Goal: Communication & Community: Answer question/provide support

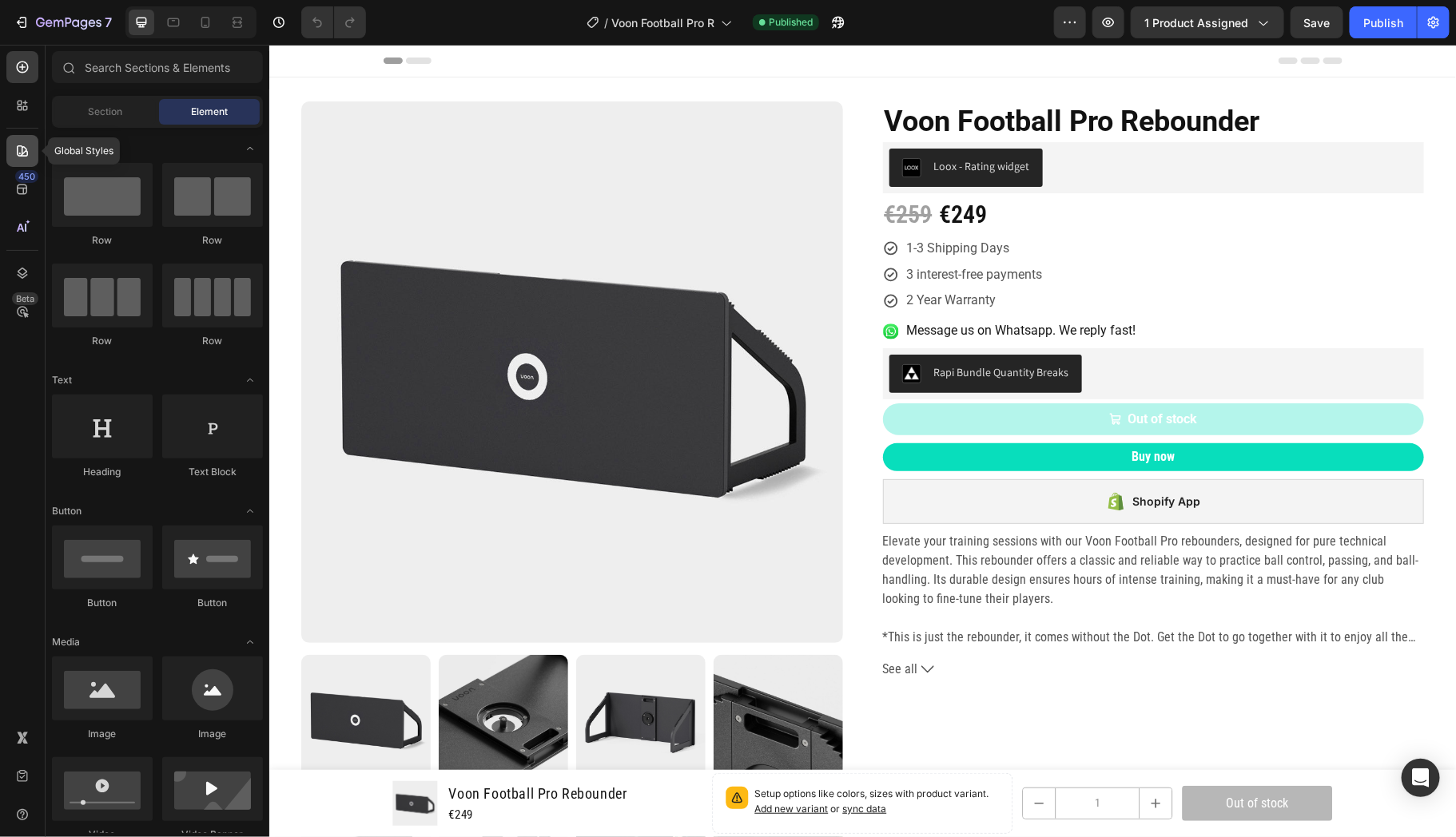
click at [12, 161] on div at bounding box center [22, 150] width 32 height 32
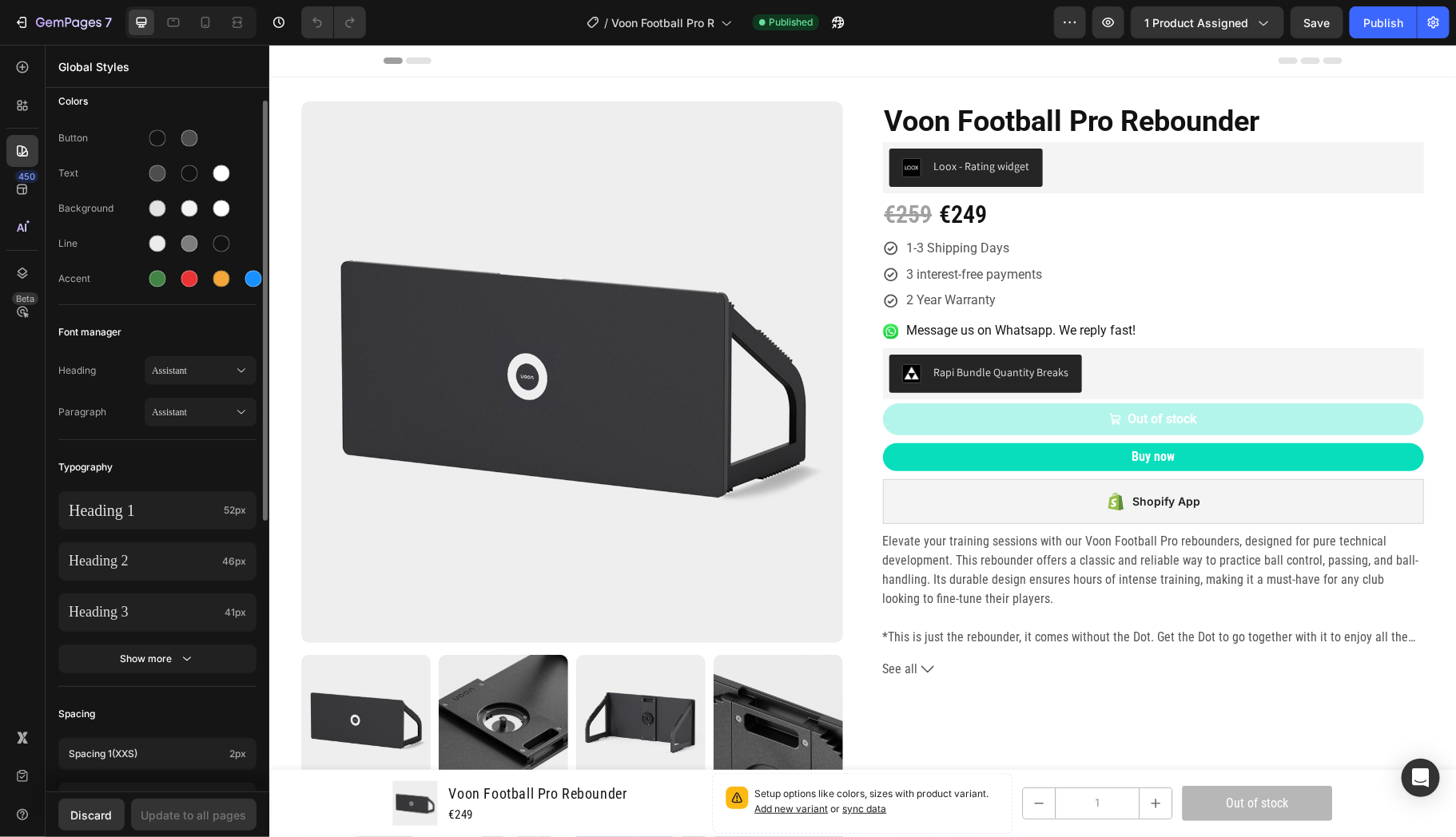
scroll to position [20, 0]
click at [194, 354] on button "Assistant" at bounding box center [200, 367] width 112 height 29
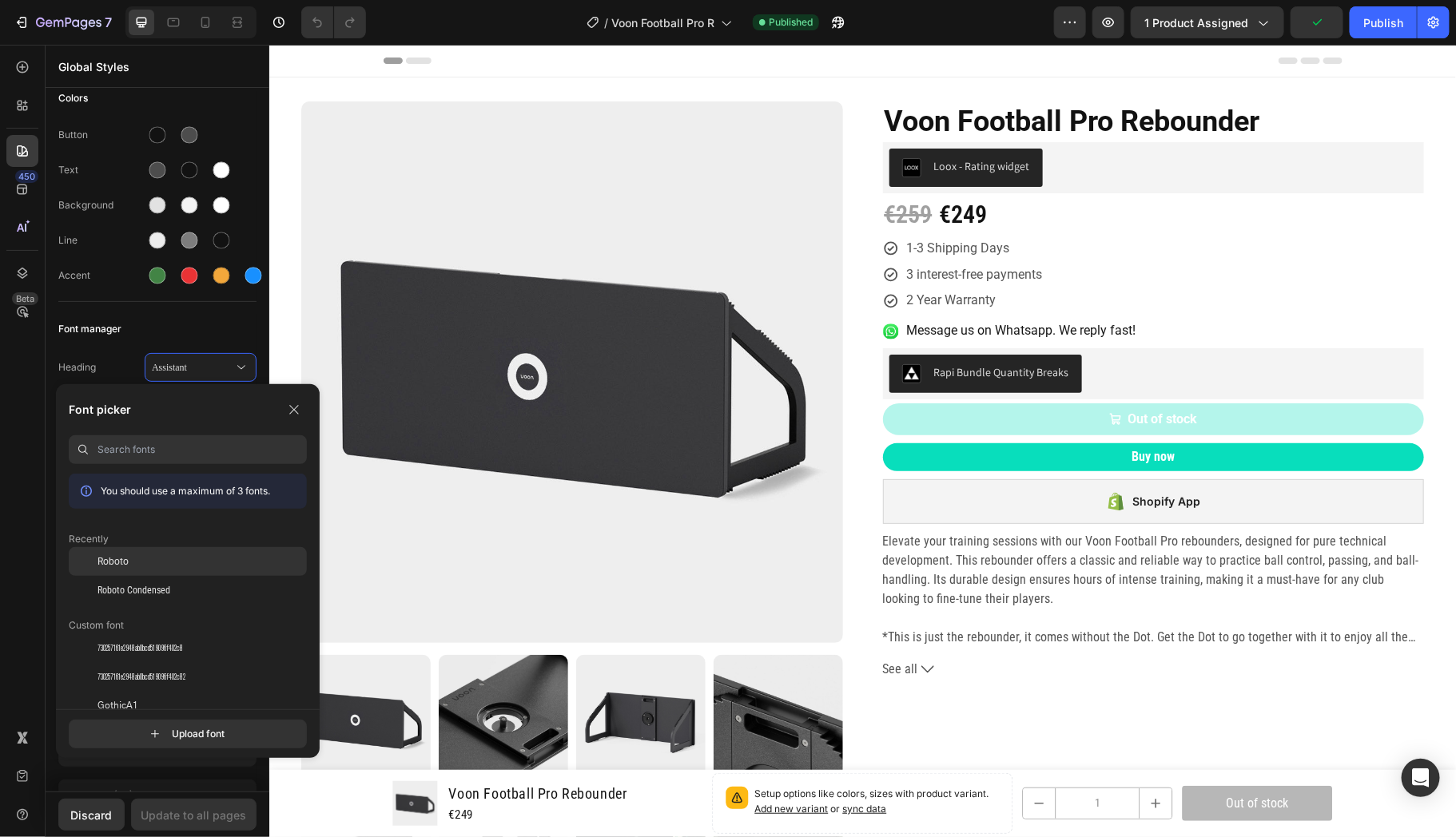
click at [144, 554] on div "Roboto" at bounding box center [202, 562] width 209 height 15
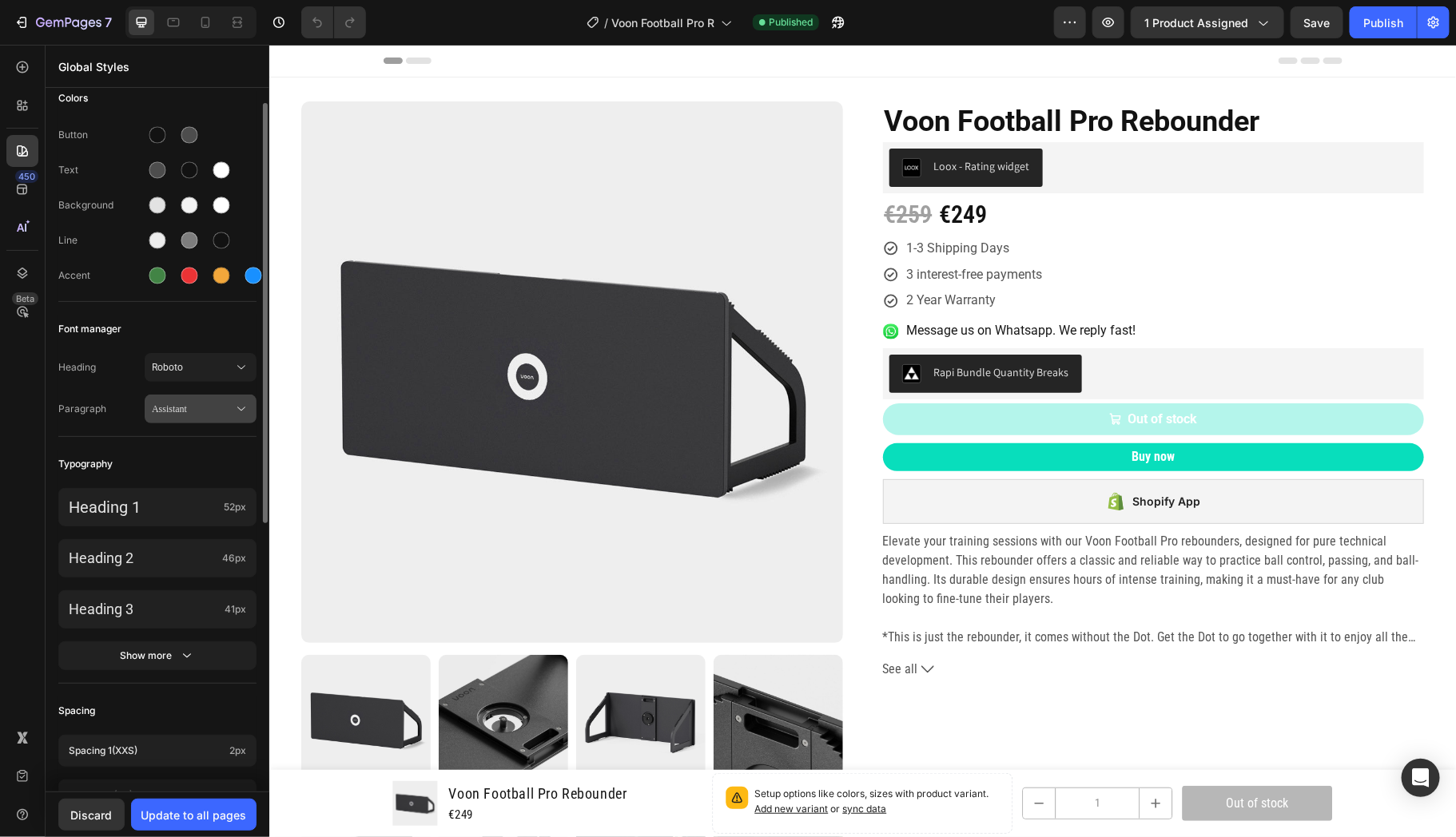
click at [190, 414] on span "Assistant" at bounding box center [193, 409] width 82 height 15
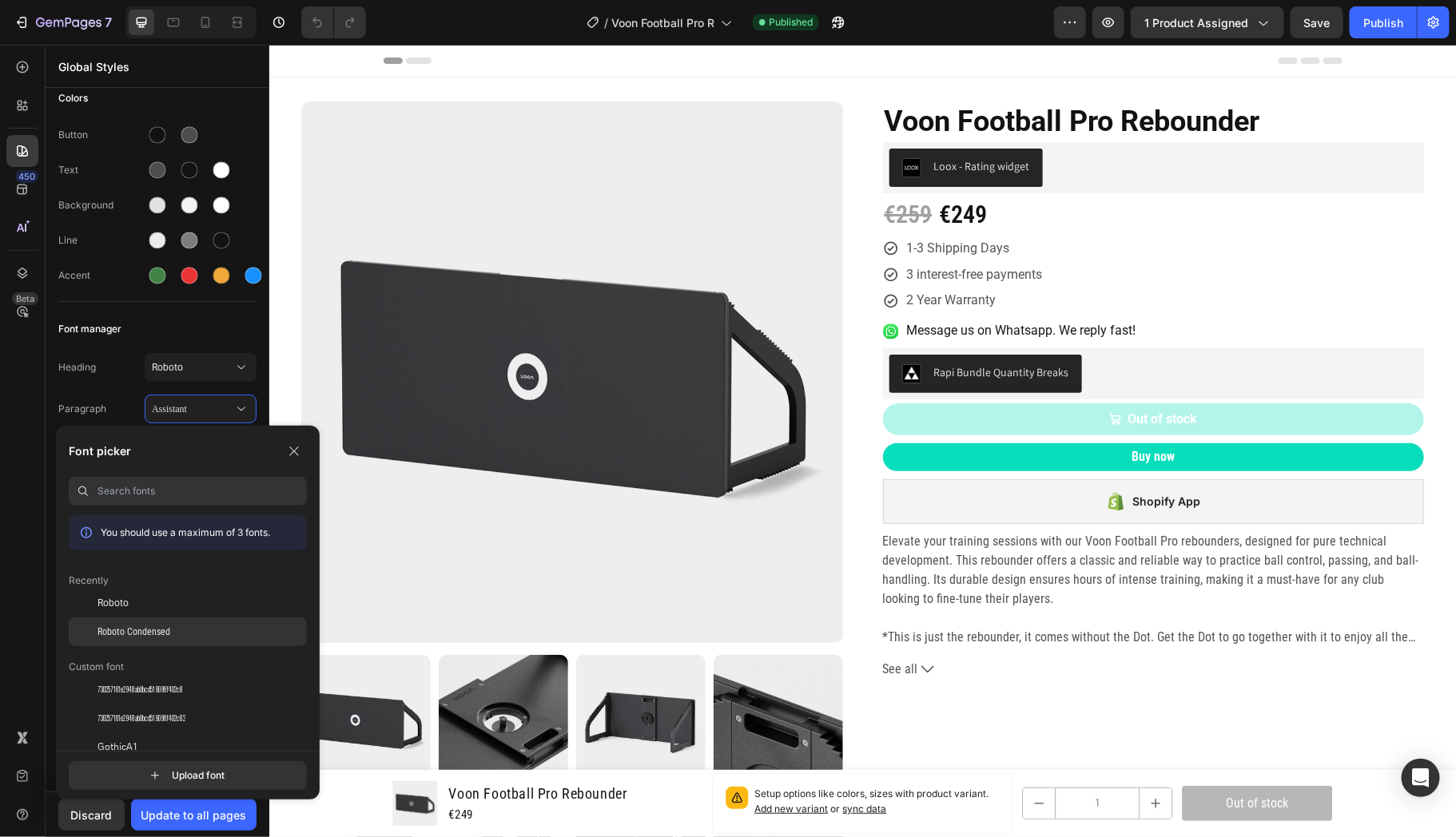
click at [150, 642] on div "Roboto Condensed" at bounding box center [187, 631] width 238 height 29
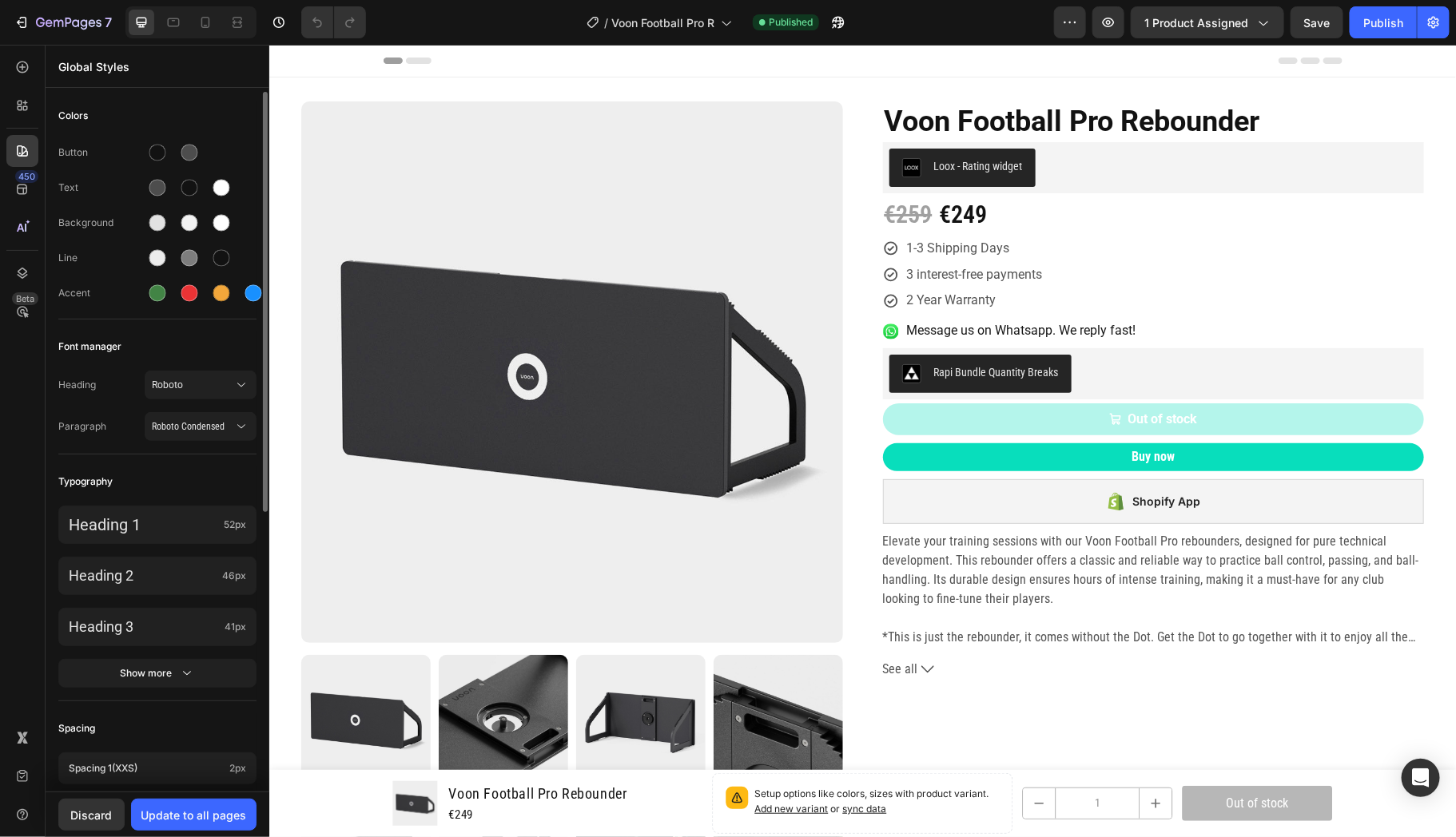
scroll to position [0, 0]
click at [186, 388] on span "Roboto" at bounding box center [193, 388] width 82 height 15
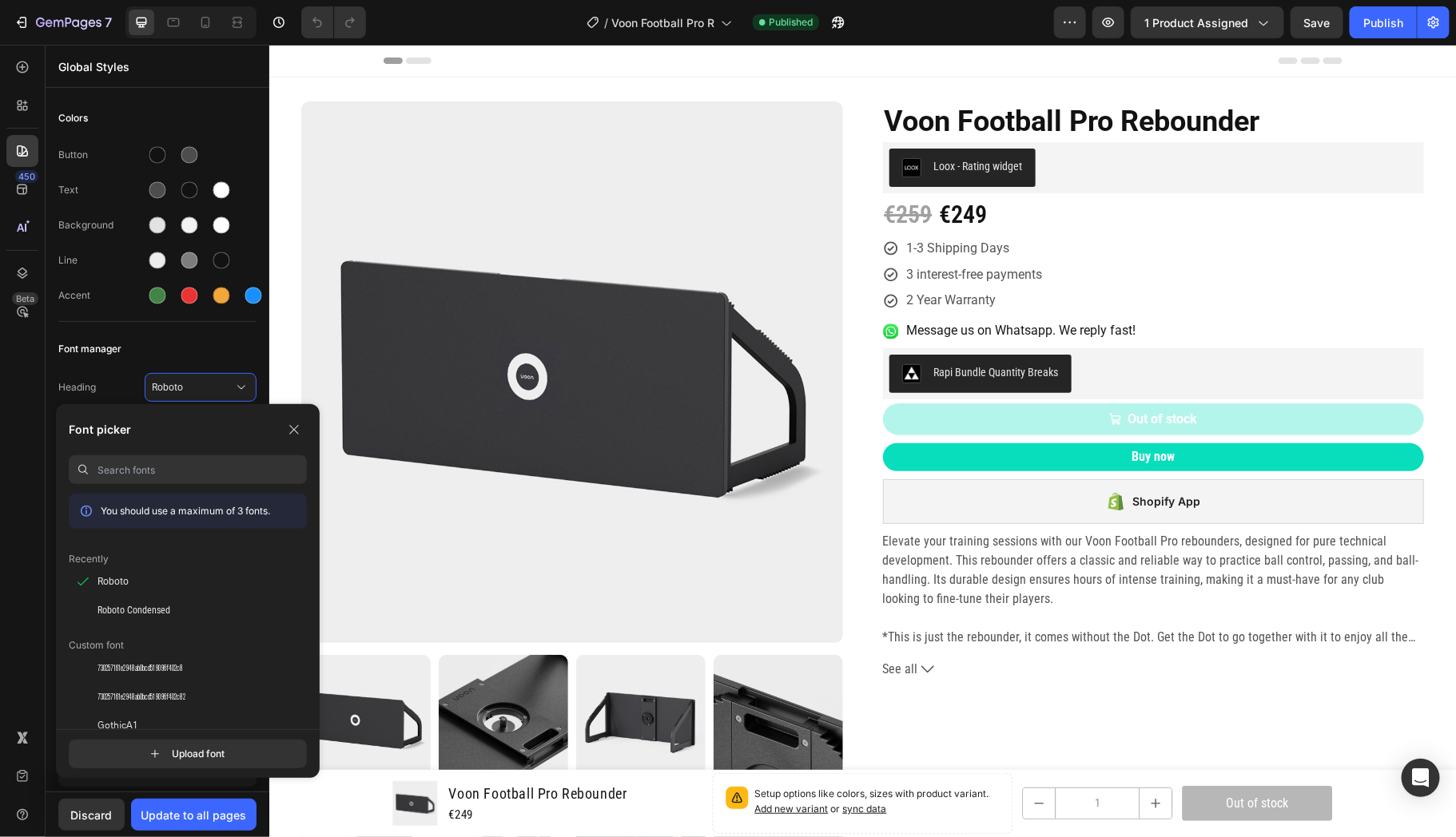
click at [167, 471] on input at bounding box center [202, 470] width 209 height 29
type input "assi"
click at [137, 587] on div "Assistant" at bounding box center [202, 581] width 209 height 15
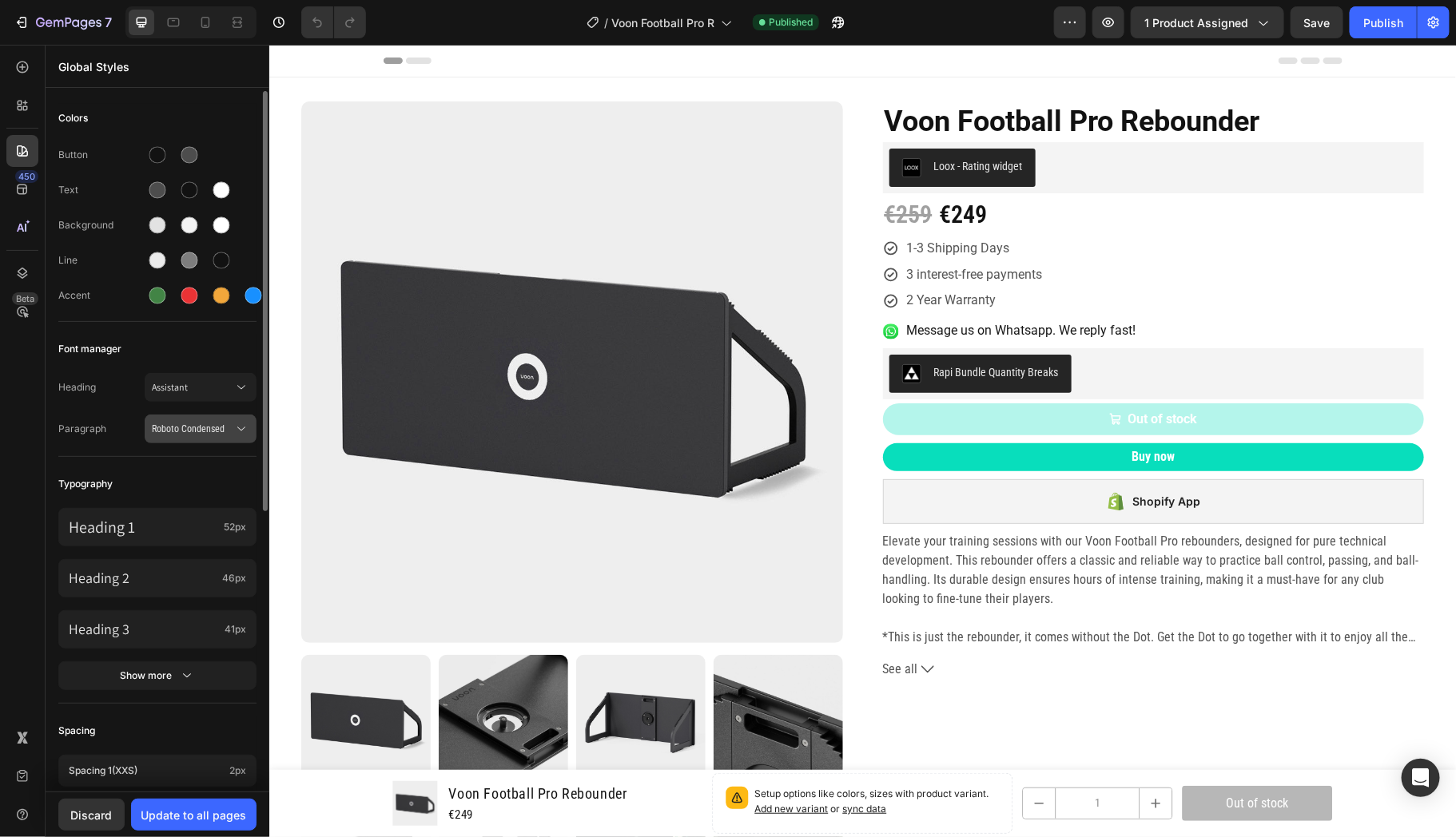
click at [164, 436] on button "Roboto Condensed" at bounding box center [200, 429] width 112 height 29
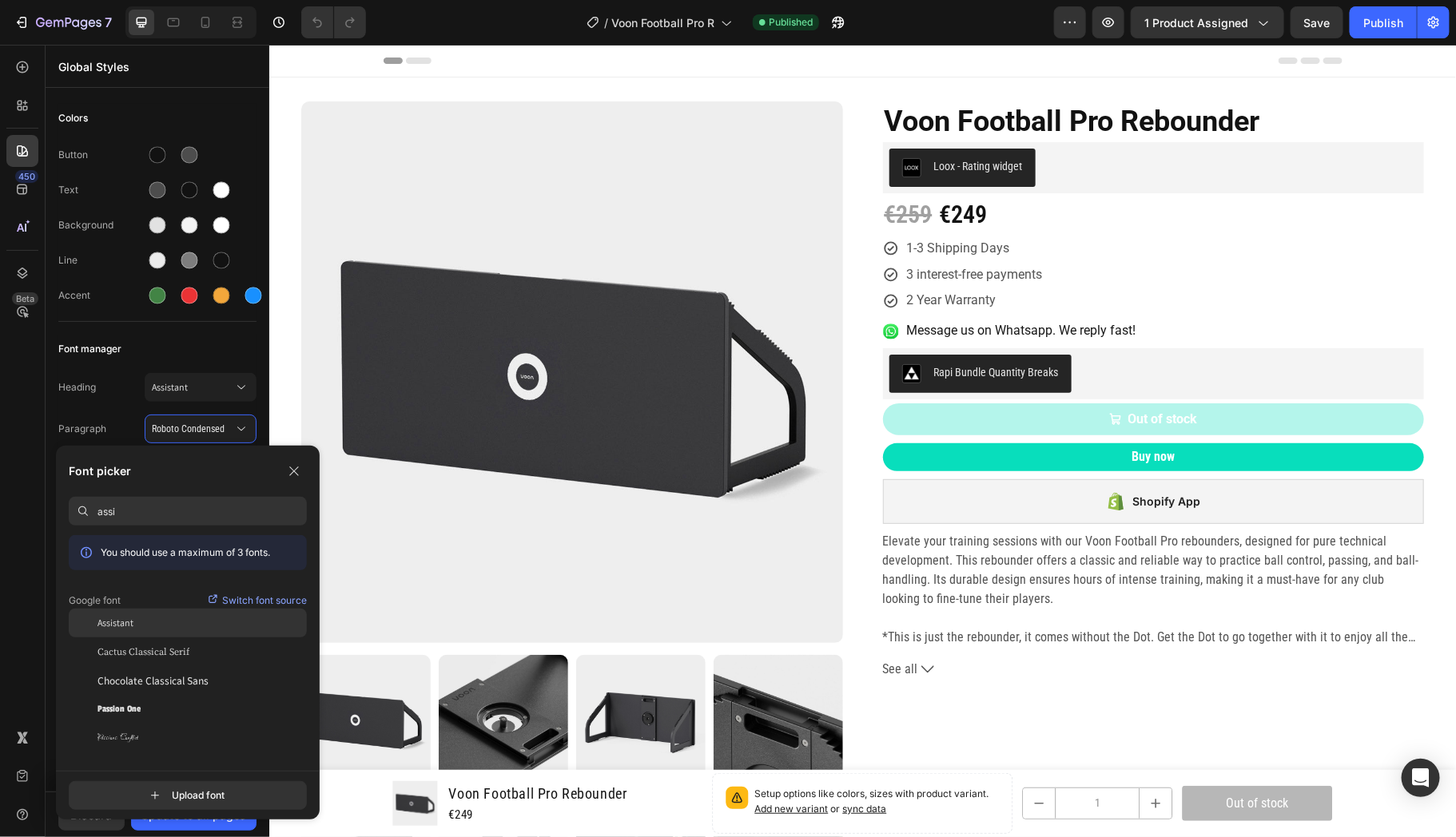
type input "assi"
click at [100, 633] on div "Assistant" at bounding box center [187, 622] width 238 height 29
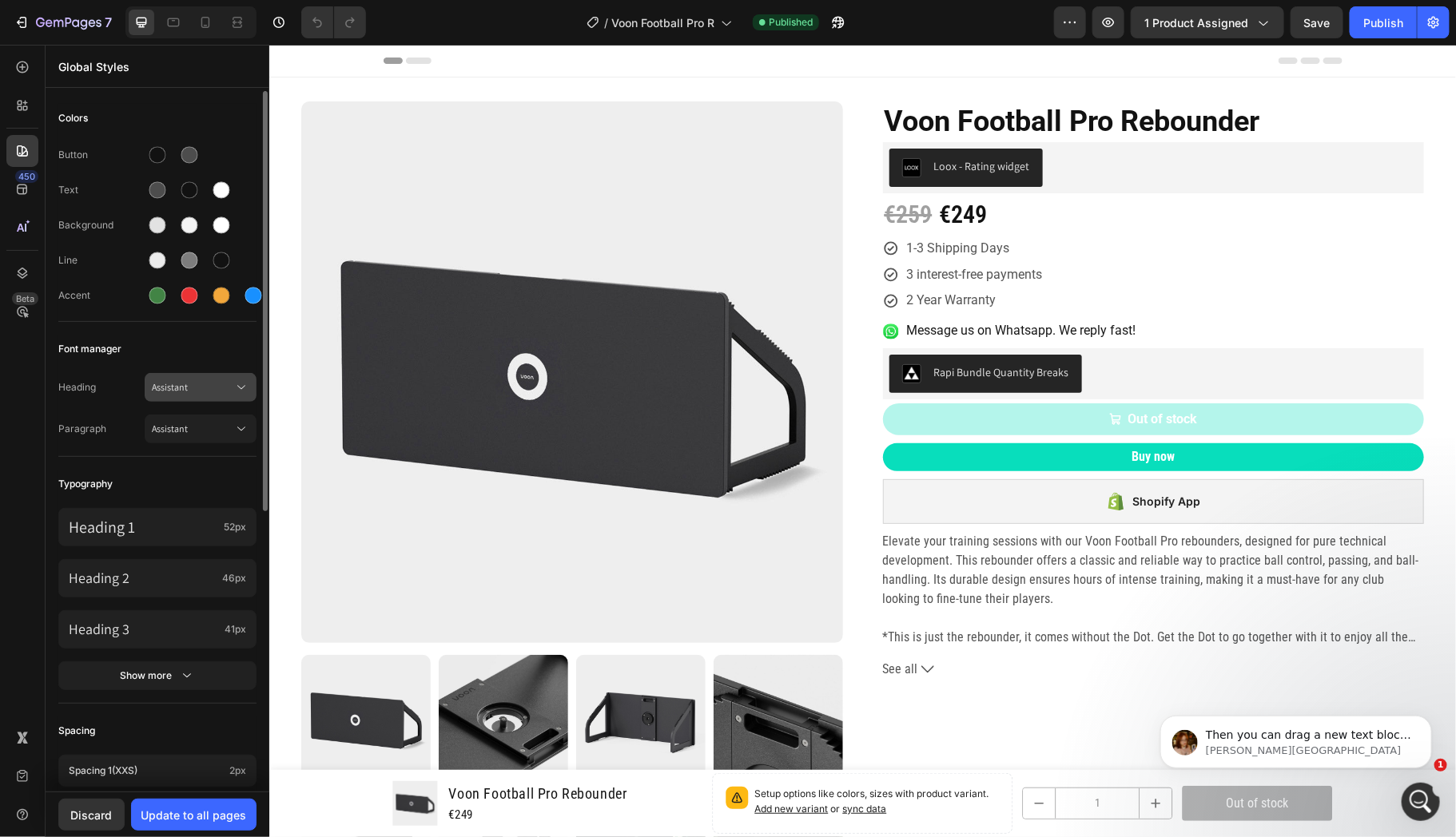
click at [190, 381] on span "Assistant" at bounding box center [193, 388] width 82 height 15
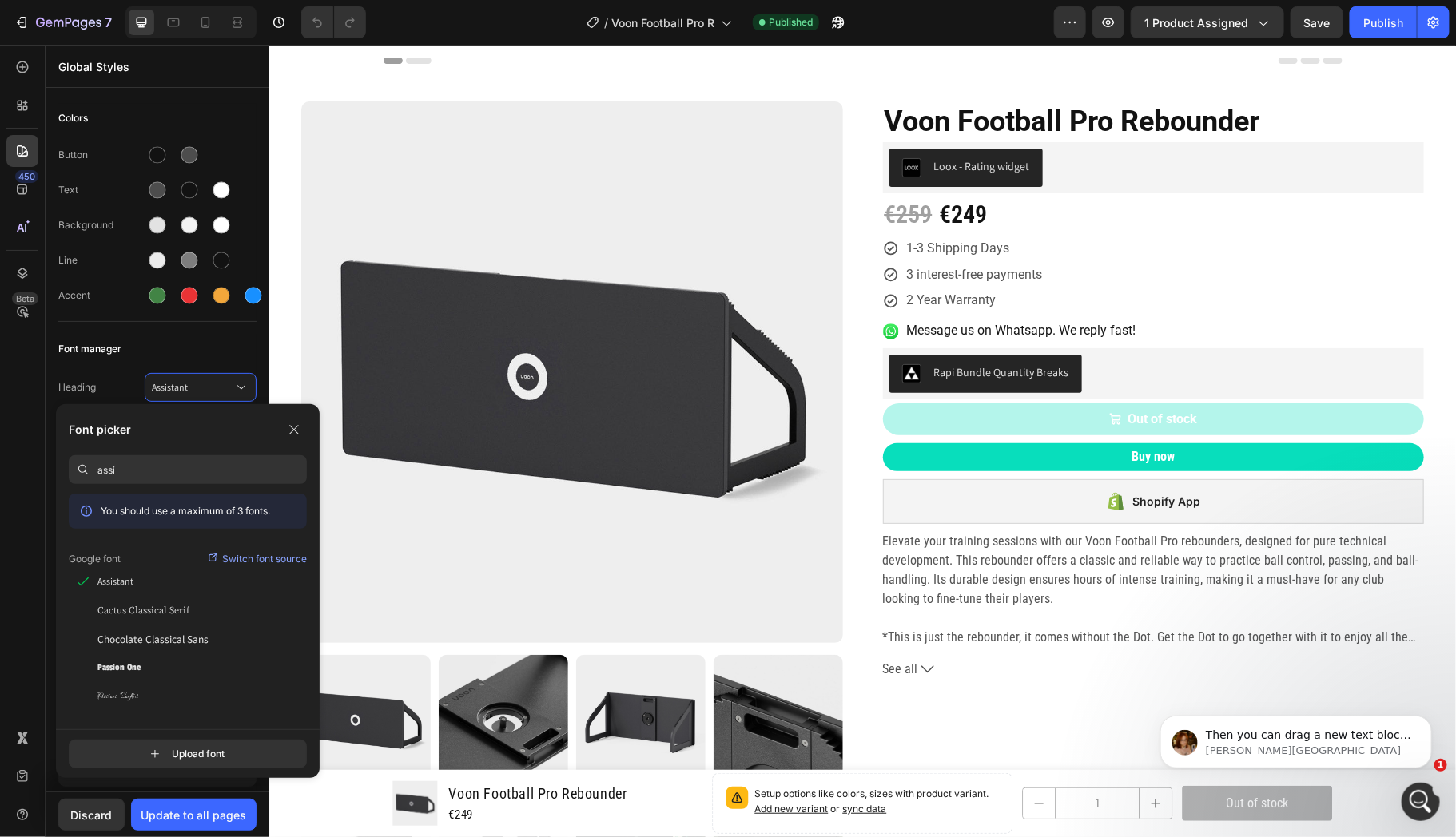
click at [154, 470] on input "assi" at bounding box center [202, 470] width 209 height 29
type input "Robo"
click at [115, 317] on div "Button Text Background Line Accent" at bounding box center [157, 226] width 199 height 189
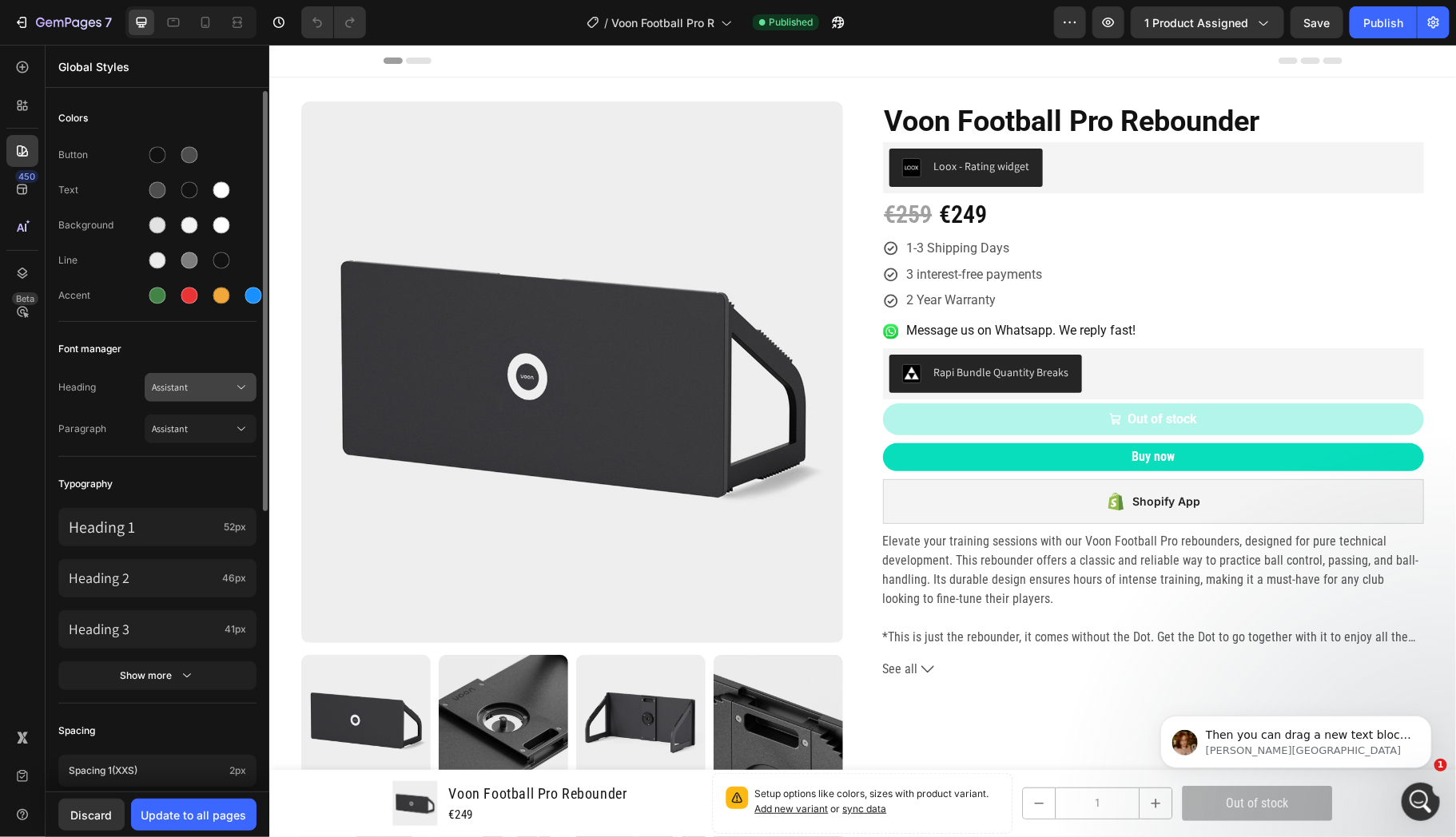
click at [168, 380] on div "Assistant" at bounding box center [200, 388] width 97 height 16
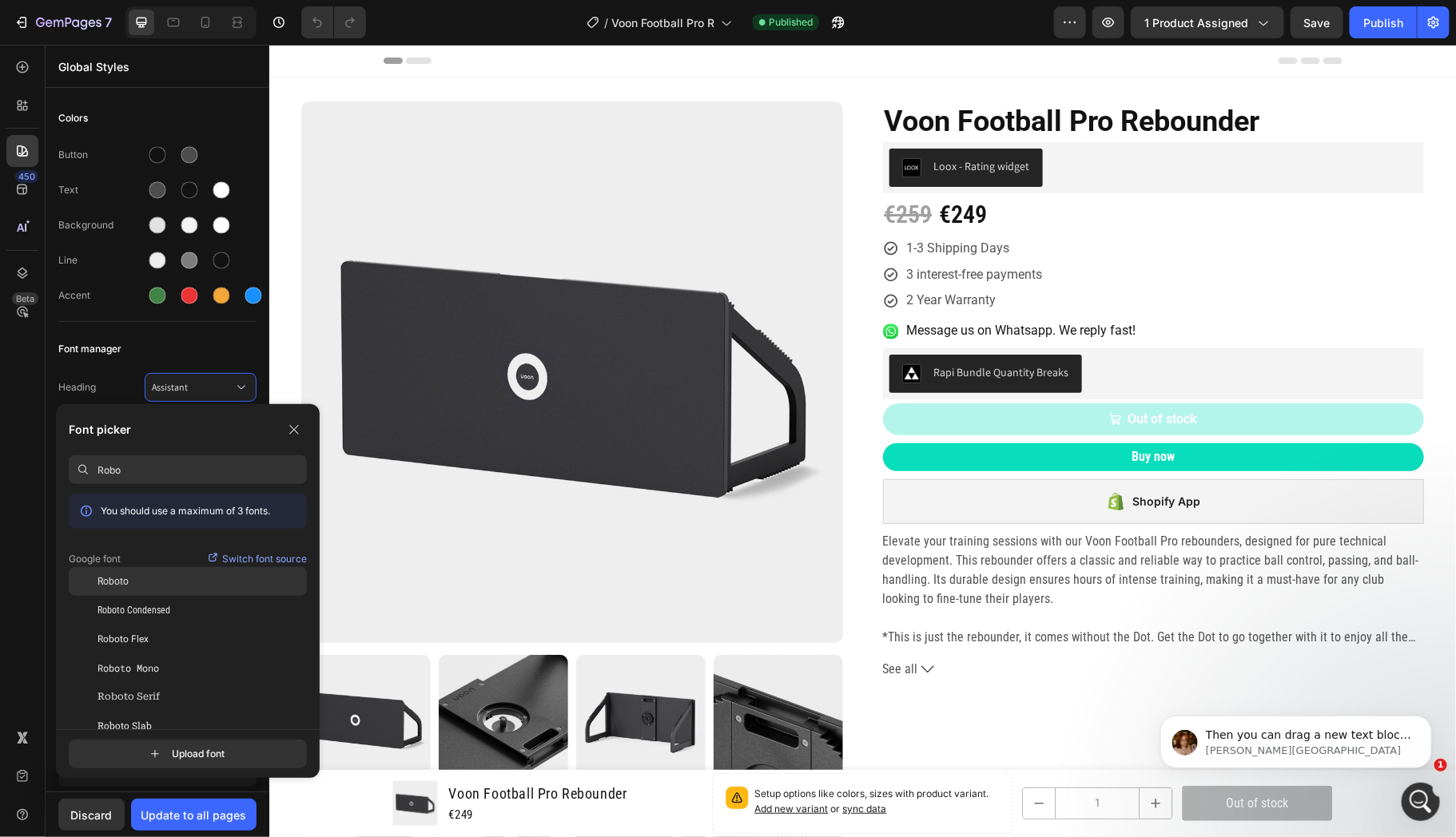
click at [143, 574] on div "Roboto" at bounding box center [202, 581] width 209 height 15
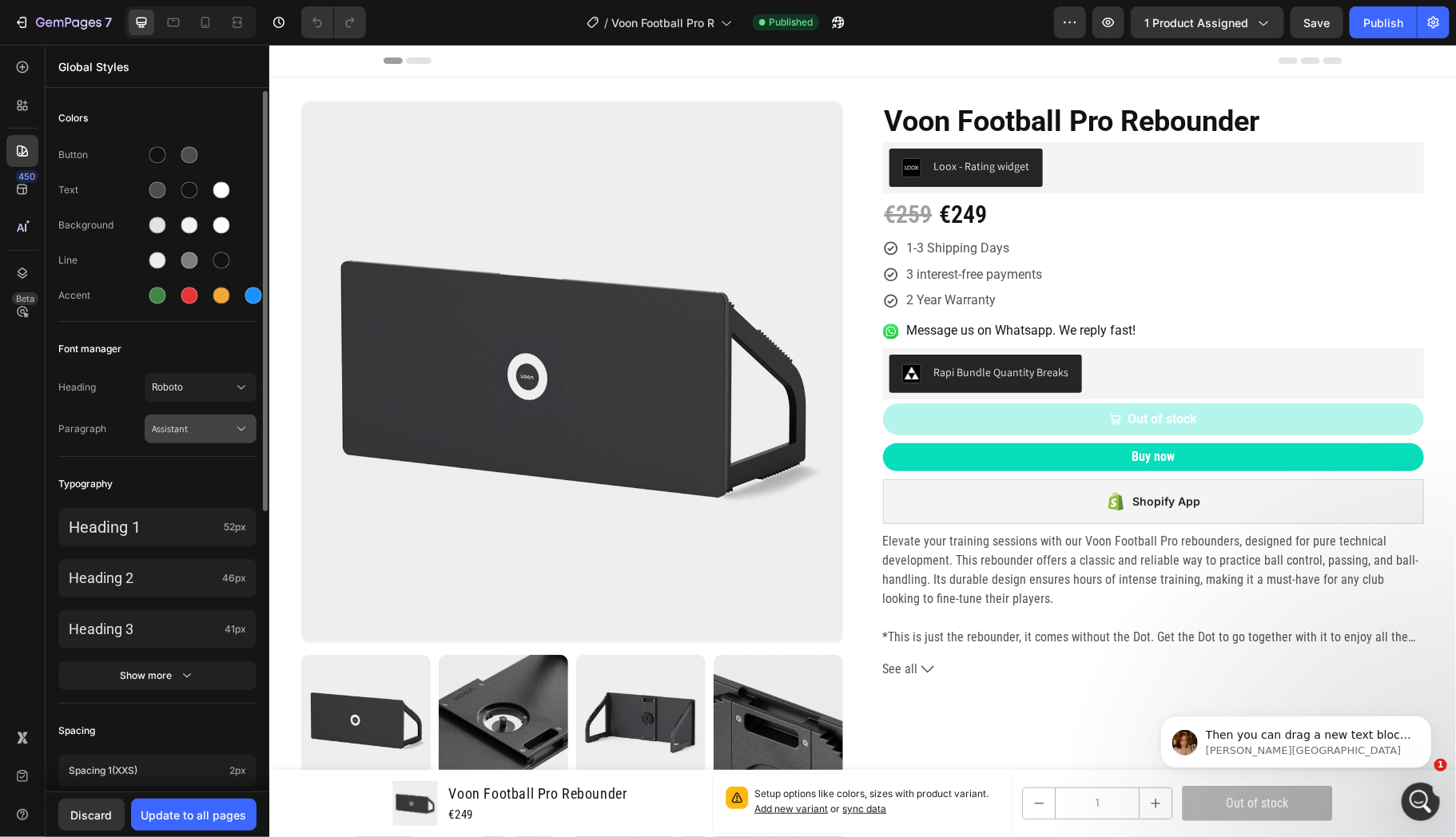
click at [172, 426] on span "Assistant" at bounding box center [193, 429] width 82 height 15
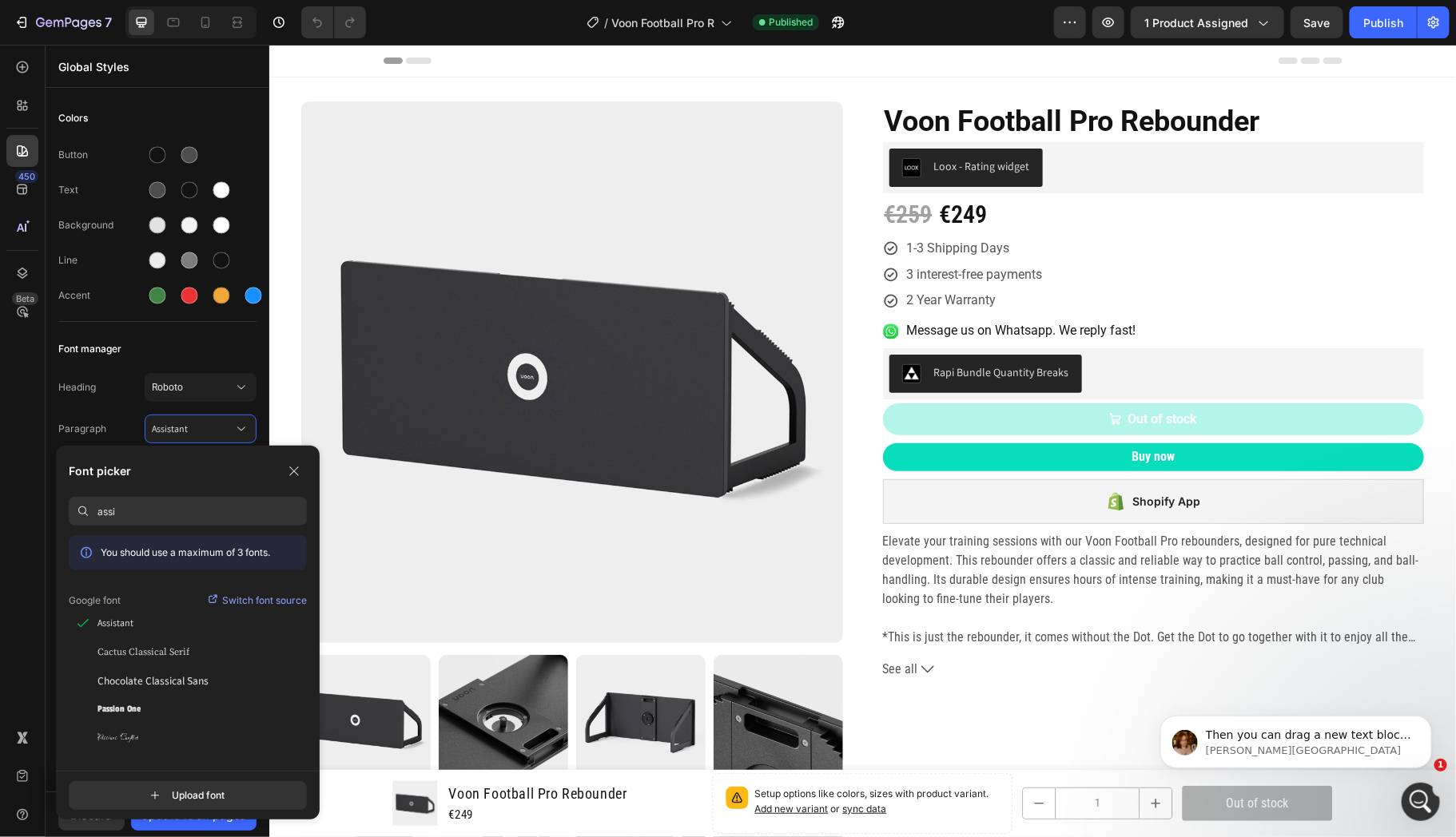
click at [158, 520] on input "assi" at bounding box center [202, 510] width 209 height 29
type input "Roboto"
click at [143, 643] on div "Roboto Condensed" at bounding box center [187, 652] width 238 height 29
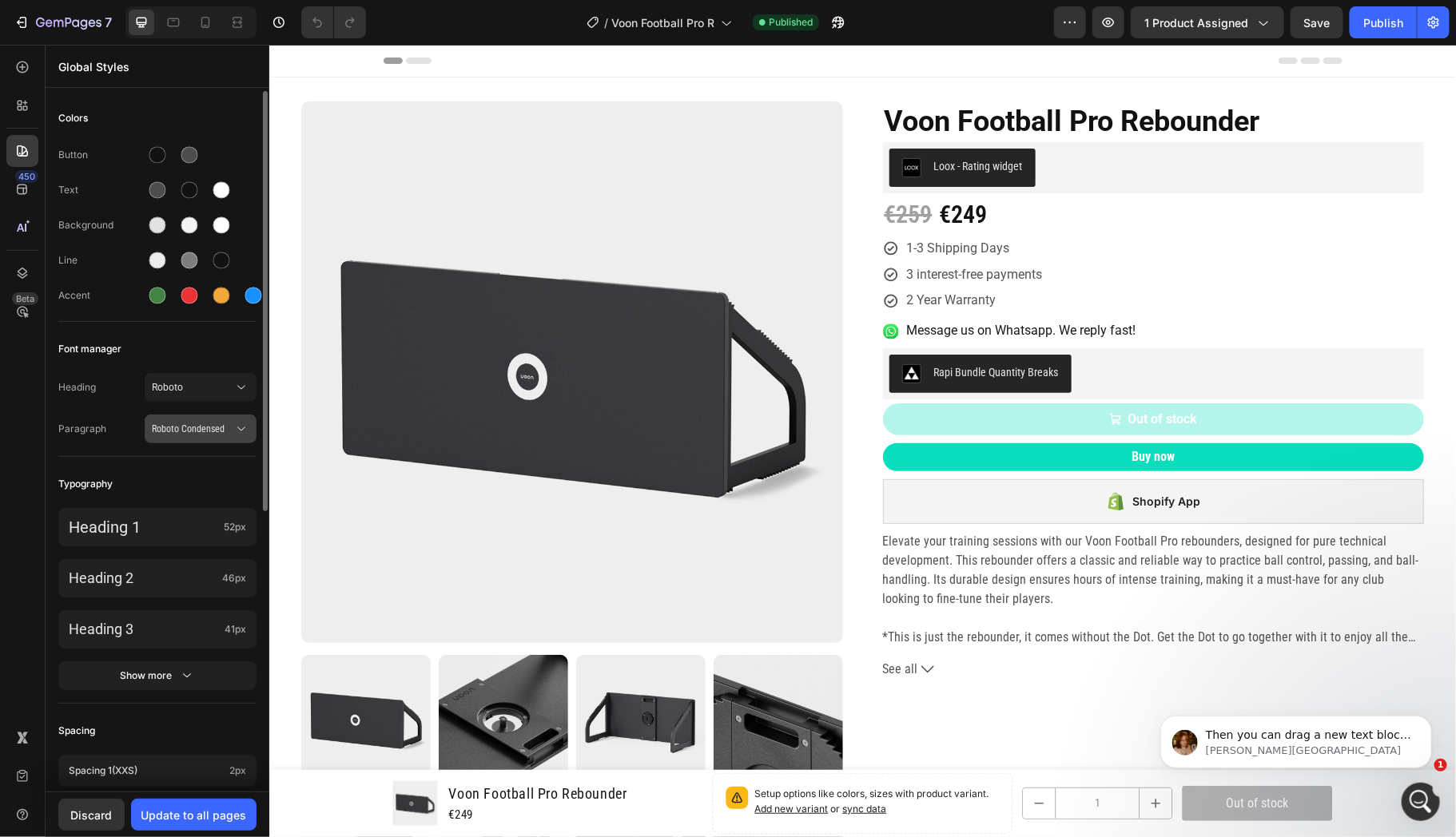
click at [166, 427] on span "Roboto Condensed" at bounding box center [193, 429] width 82 height 15
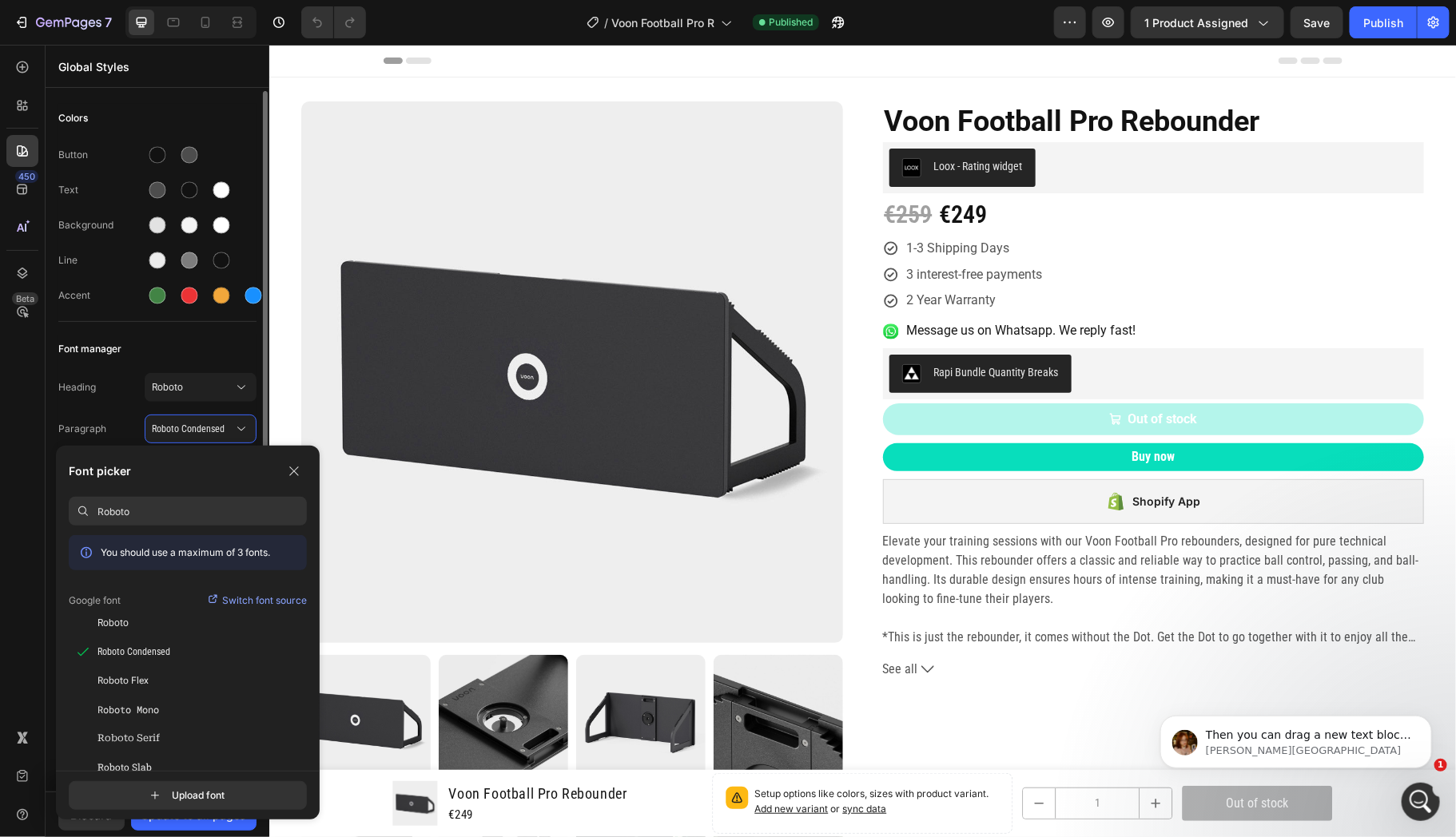
click at [129, 373] on div "Heading Roboto" at bounding box center [157, 387] width 199 height 29
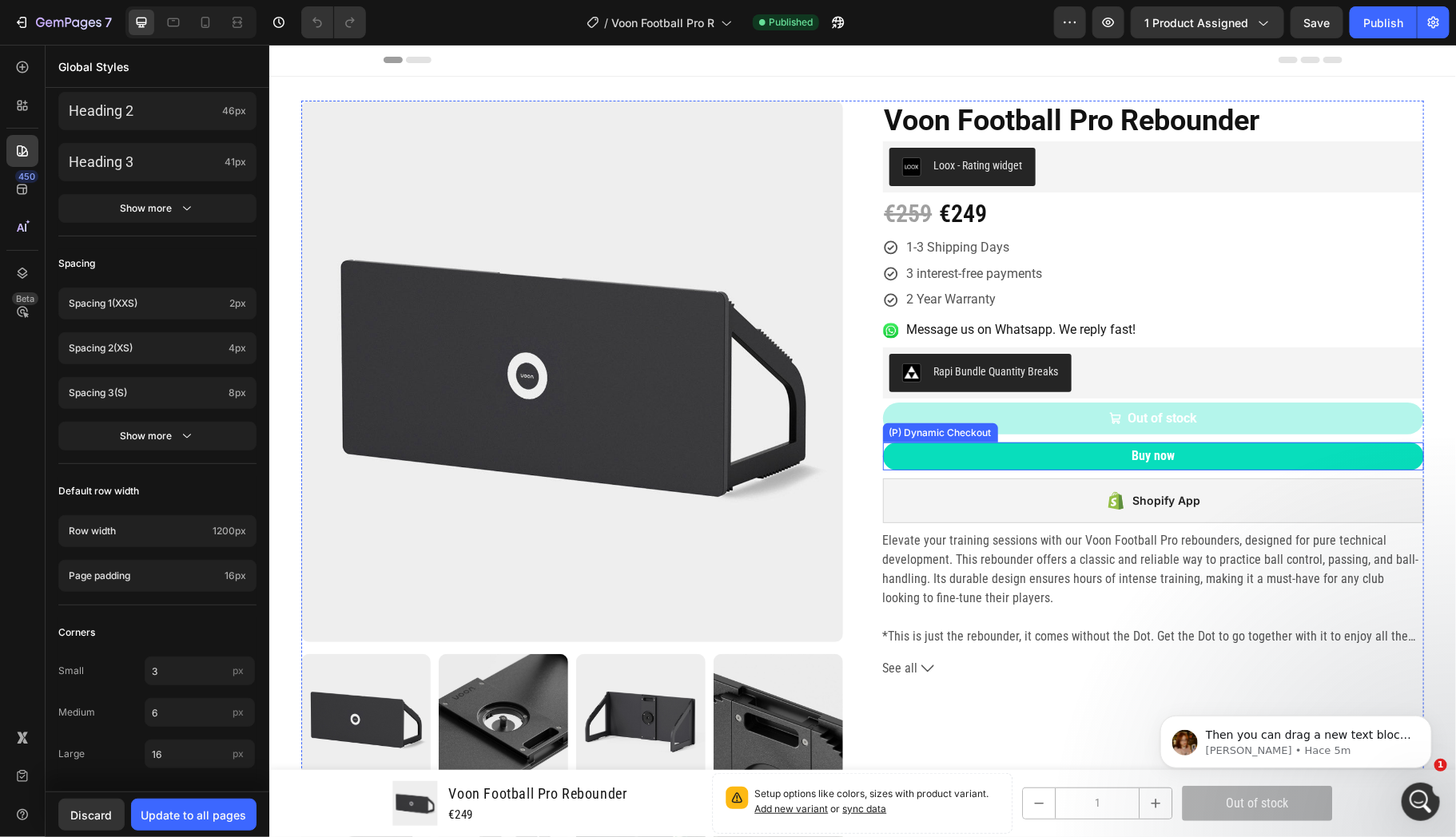
scroll to position [85, 0]
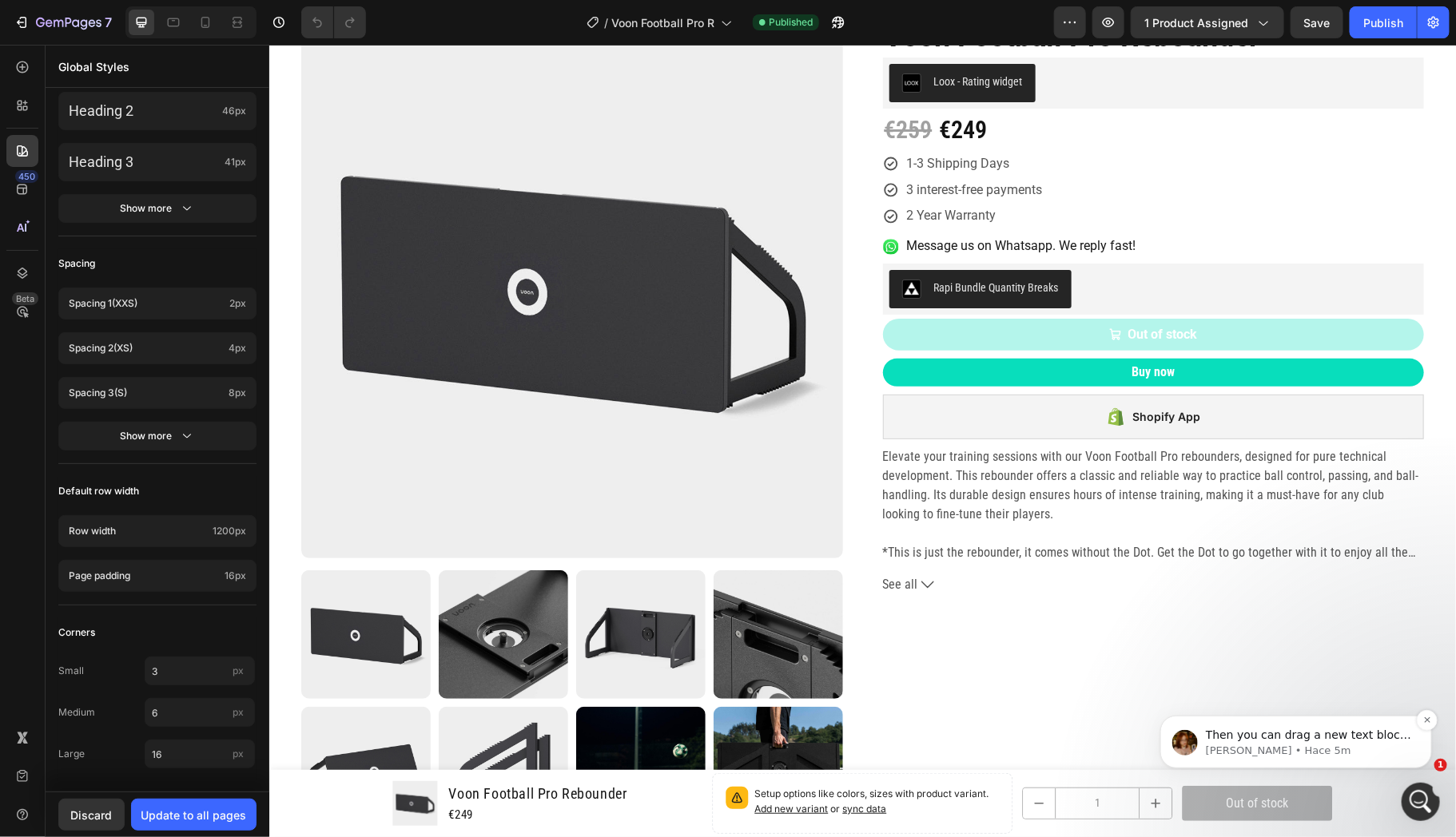
click at [1240, 750] on p "[PERSON_NAME] • Hace 5m" at bounding box center [1308, 750] width 206 height 15
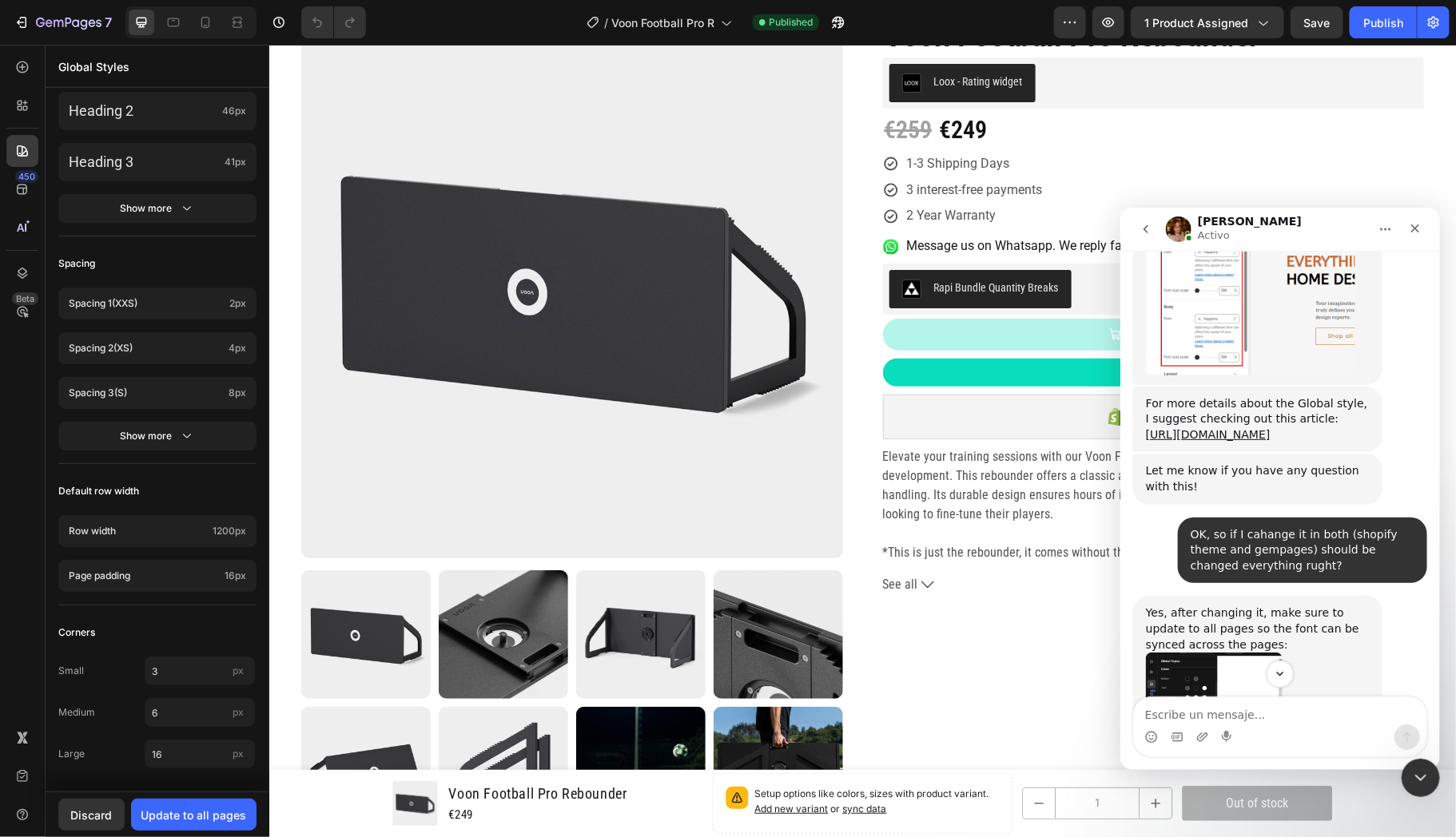
scroll to position [1246, 0]
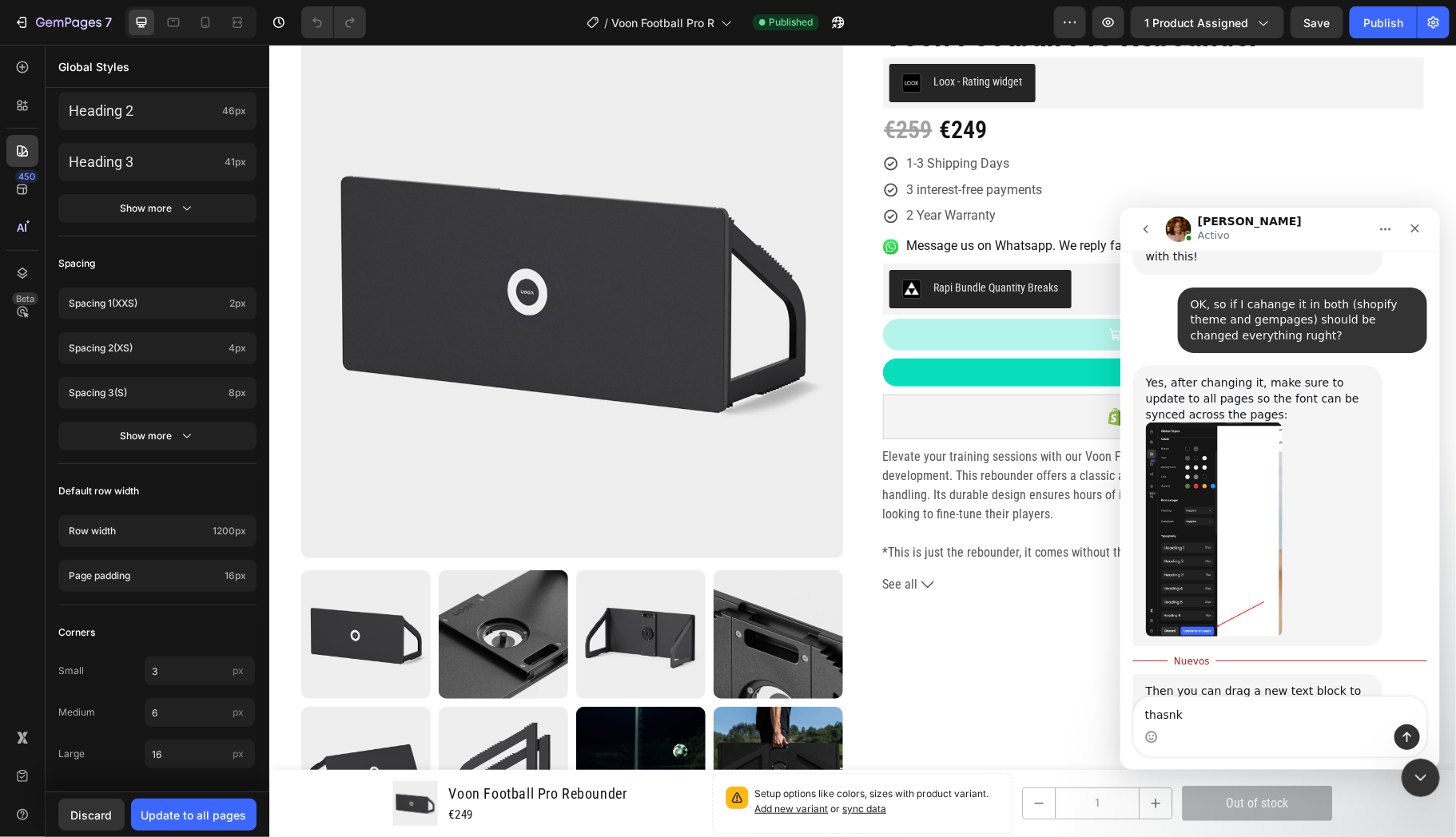
type textarea "thasnks"
